Goal: Navigation & Orientation: Find specific page/section

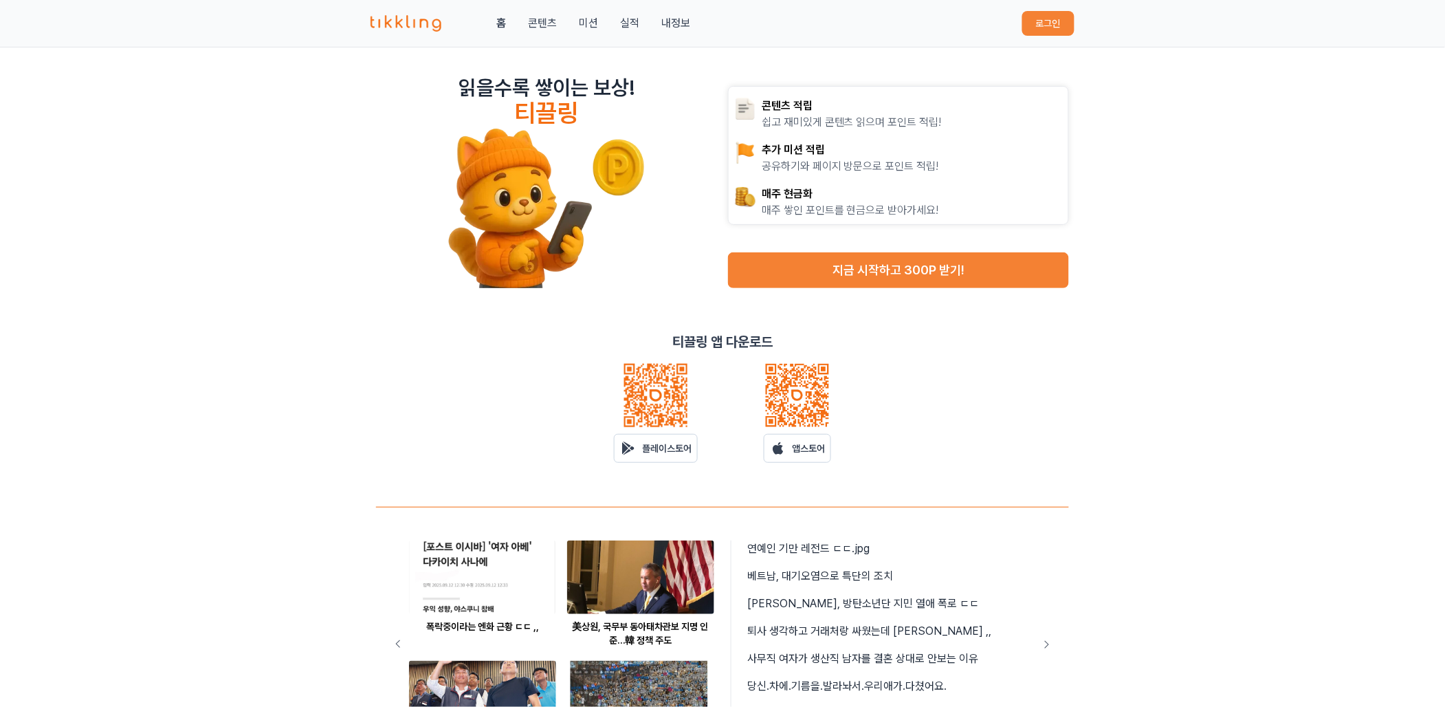
click at [1053, 22] on button "로그인" at bounding box center [1048, 23] width 52 height 25
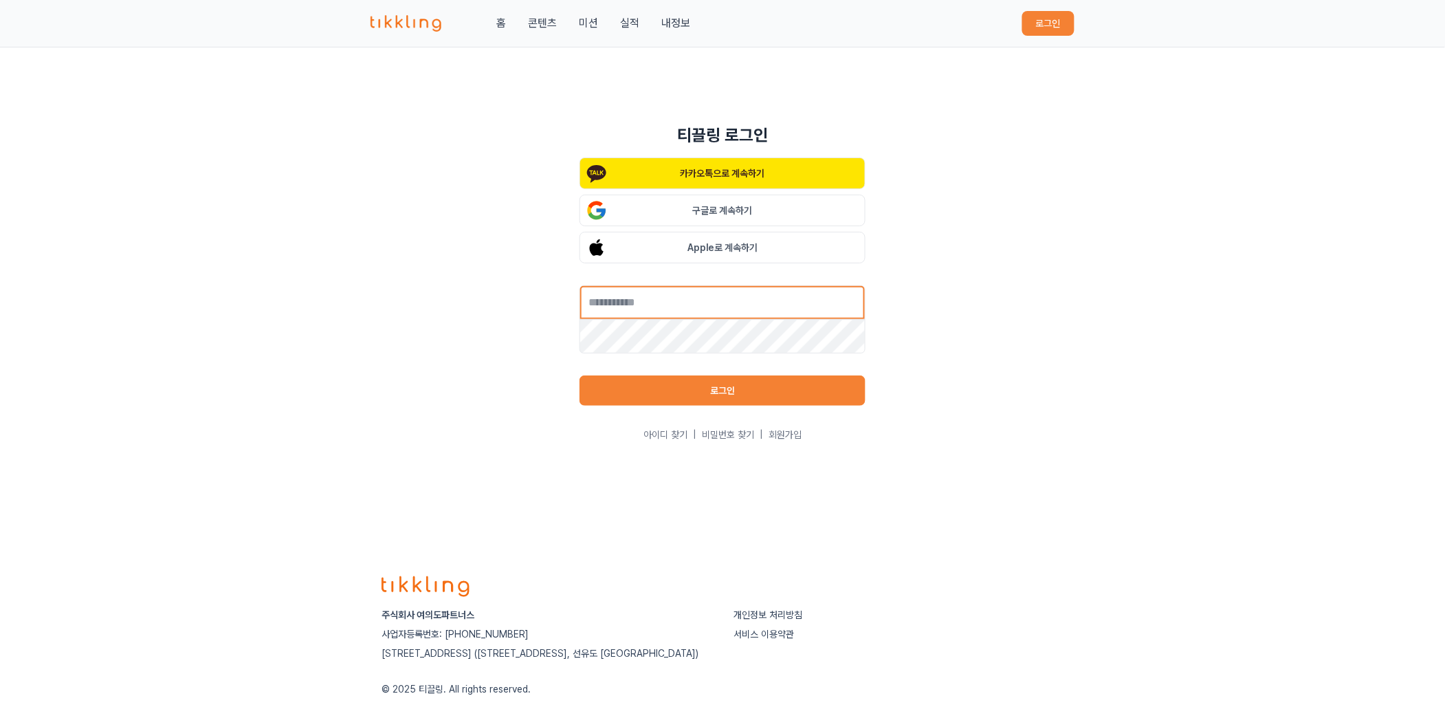
click at [698, 298] on input "text" at bounding box center [722, 302] width 286 height 34
type input "**********"
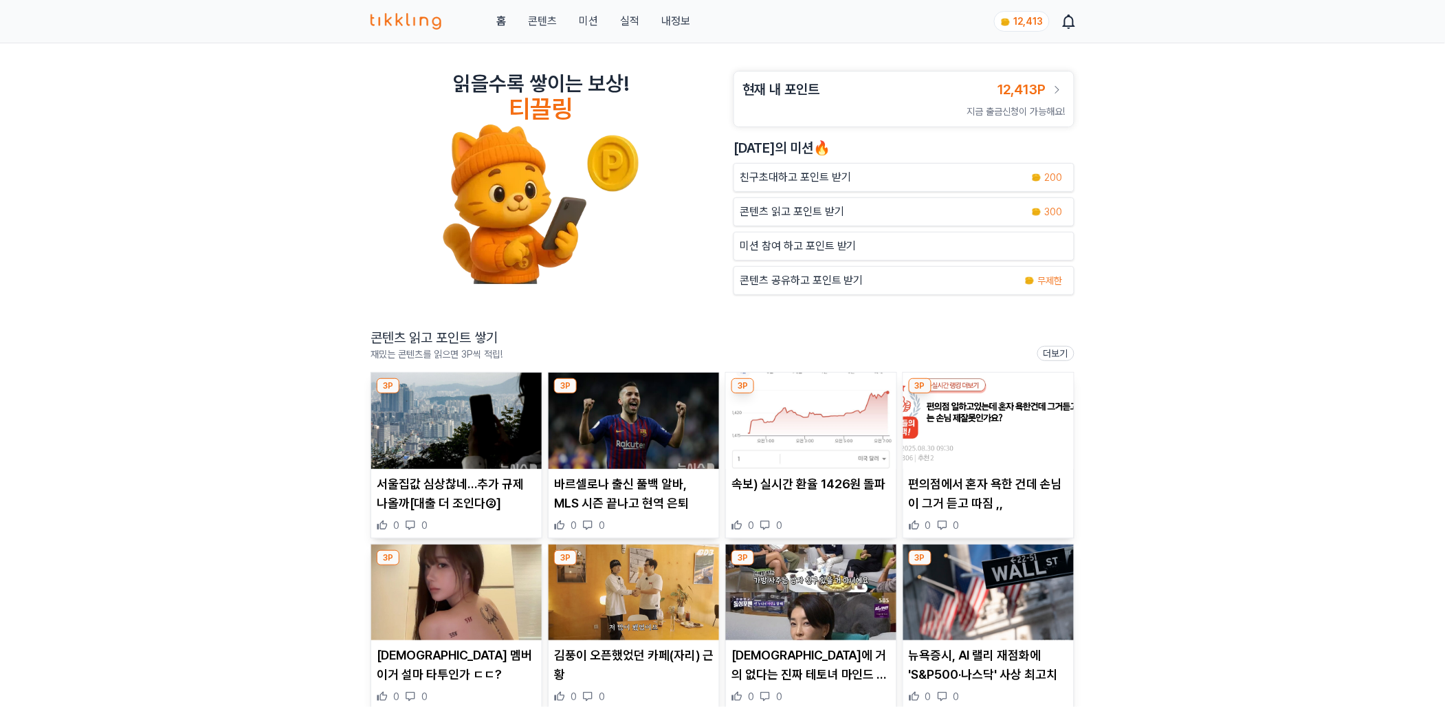
click at [452, 416] on img at bounding box center [456, 420] width 170 height 96
click at [609, 407] on img at bounding box center [633, 420] width 170 height 96
click at [821, 430] on img at bounding box center [811, 420] width 170 height 96
click at [1008, 465] on img at bounding box center [988, 420] width 170 height 96
click at [433, 615] on img at bounding box center [456, 592] width 170 height 96
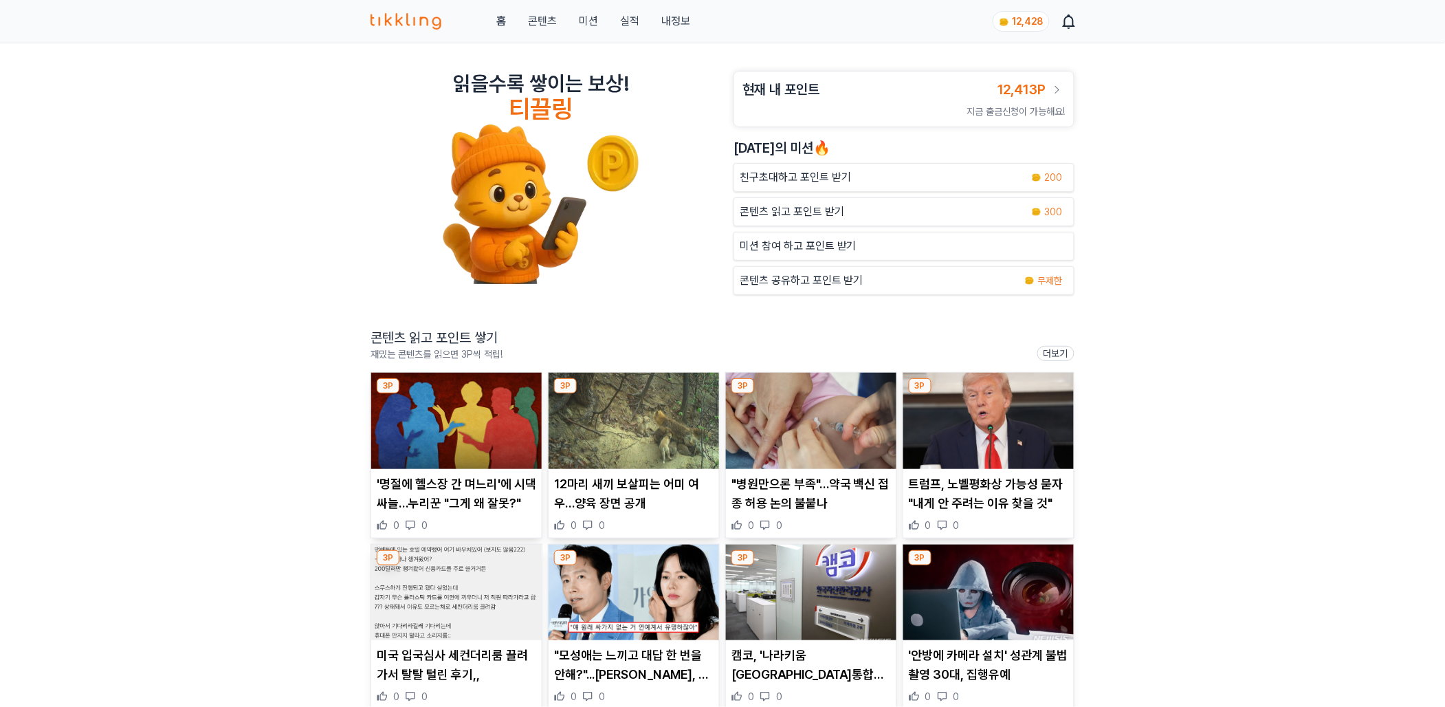
click at [620, 577] on img at bounding box center [633, 592] width 170 height 96
click at [465, 420] on img at bounding box center [456, 420] width 170 height 96
click at [641, 448] on img at bounding box center [633, 420] width 170 height 96
click at [821, 437] on img at bounding box center [811, 420] width 170 height 96
click at [1003, 432] on img at bounding box center [988, 420] width 170 height 96
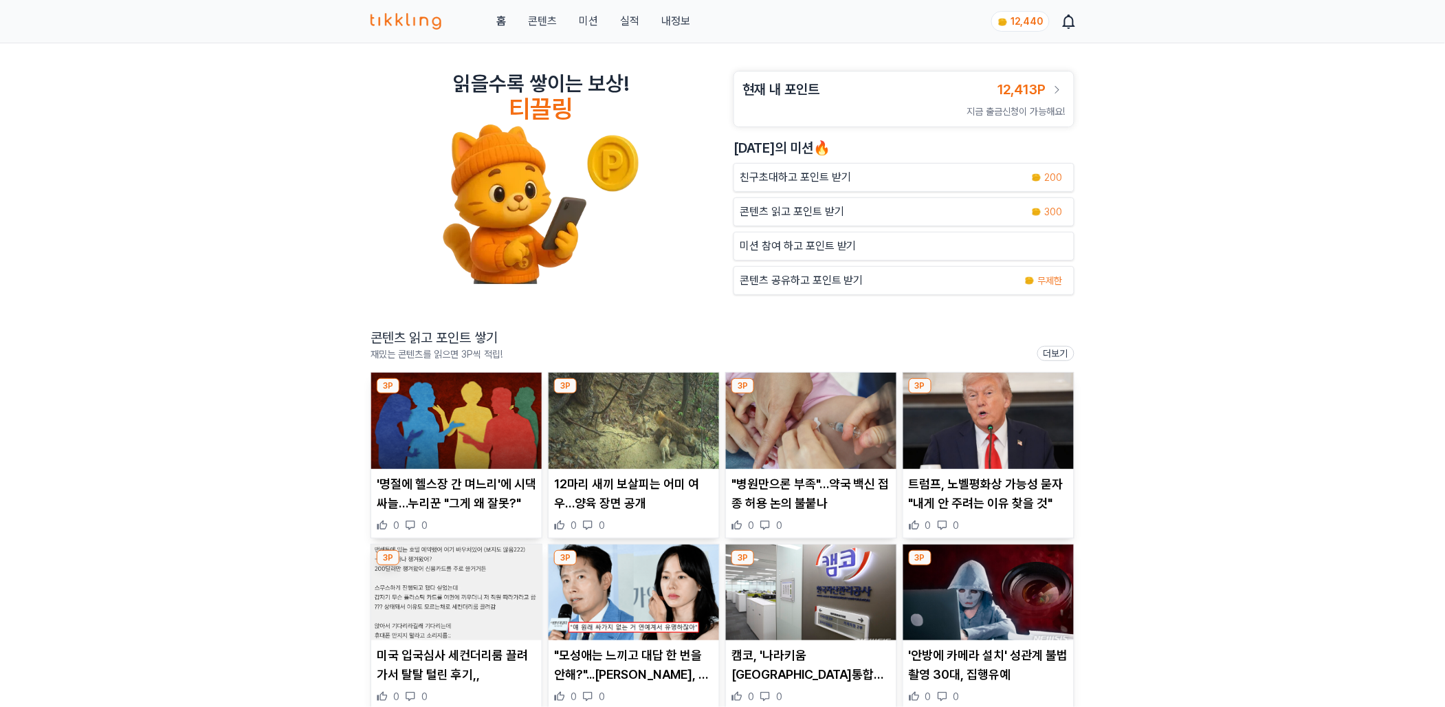
click at [623, 26] on link "실적" at bounding box center [629, 21] width 19 height 16
